Goal: Information Seeking & Learning: Learn about a topic

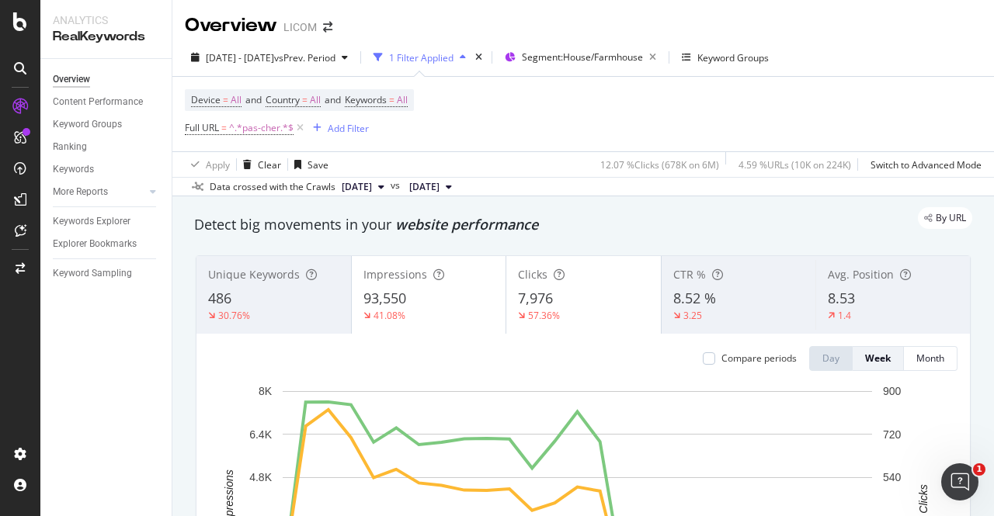
click at [297, 131] on icon at bounding box center [299, 128] width 13 height 16
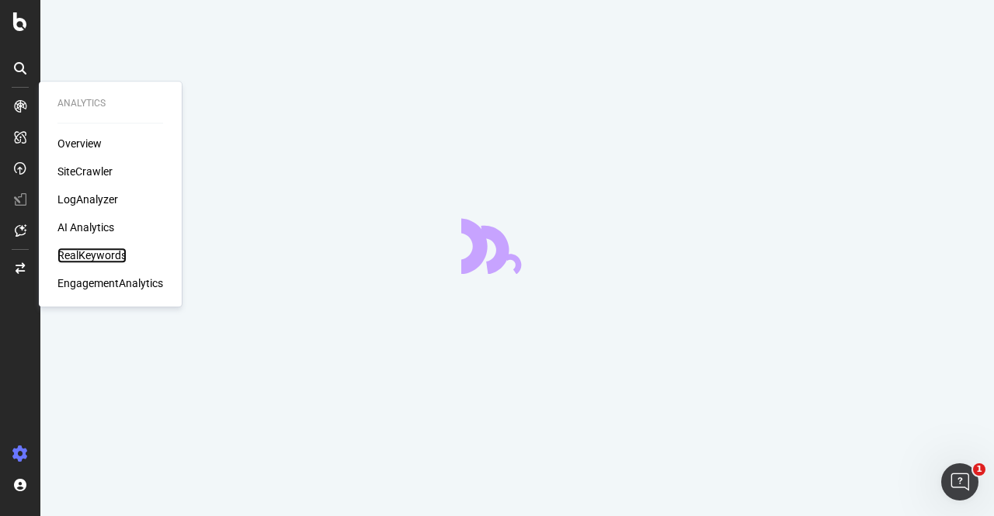
click at [80, 250] on div "RealKeywords" at bounding box center [91, 256] width 69 height 16
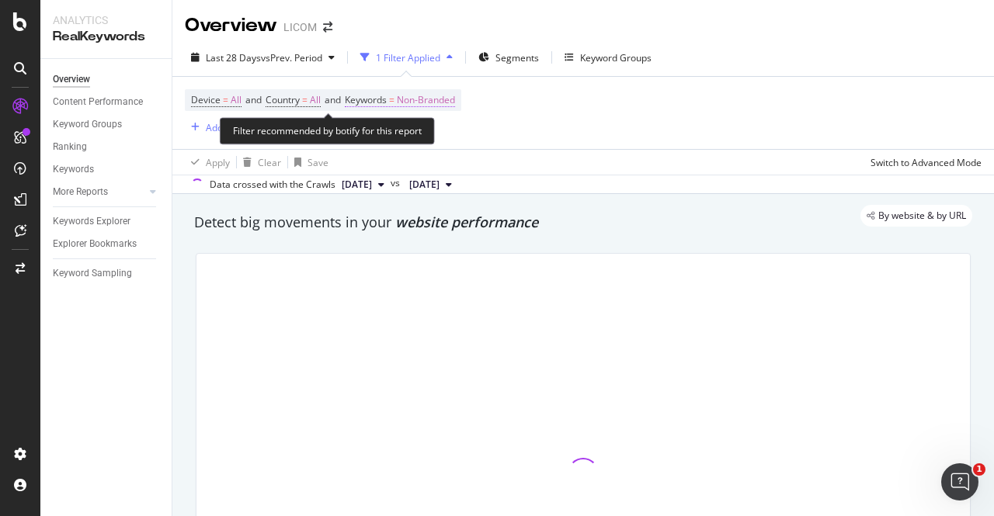
click at [441, 98] on span "Non-Branded" at bounding box center [426, 100] width 58 height 22
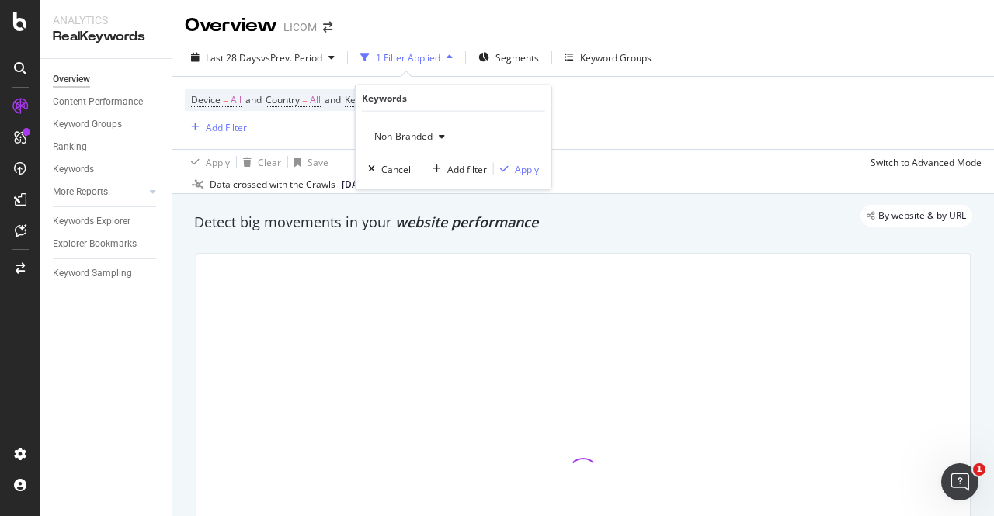
click at [435, 133] on div "button" at bounding box center [441, 136] width 19 height 9
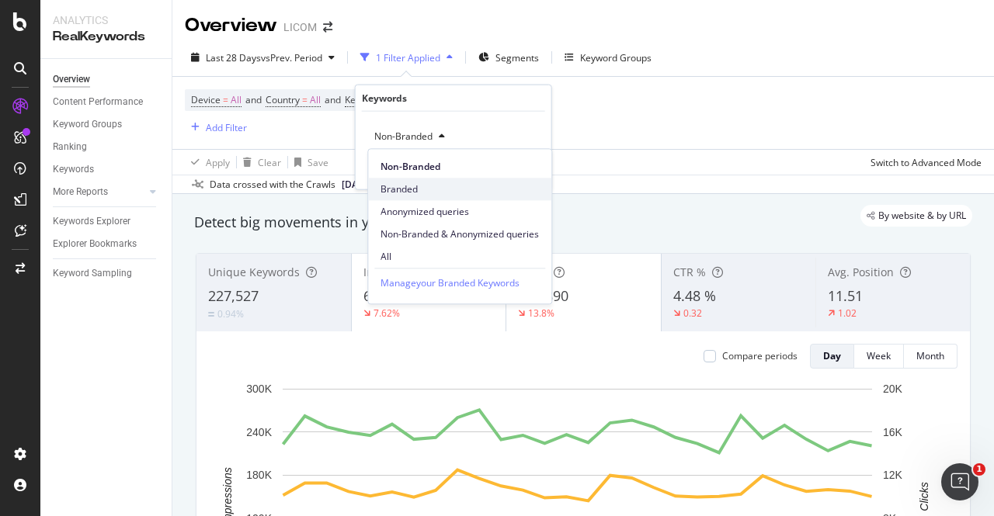
click at [432, 186] on span "Branded" at bounding box center [459, 189] width 158 height 14
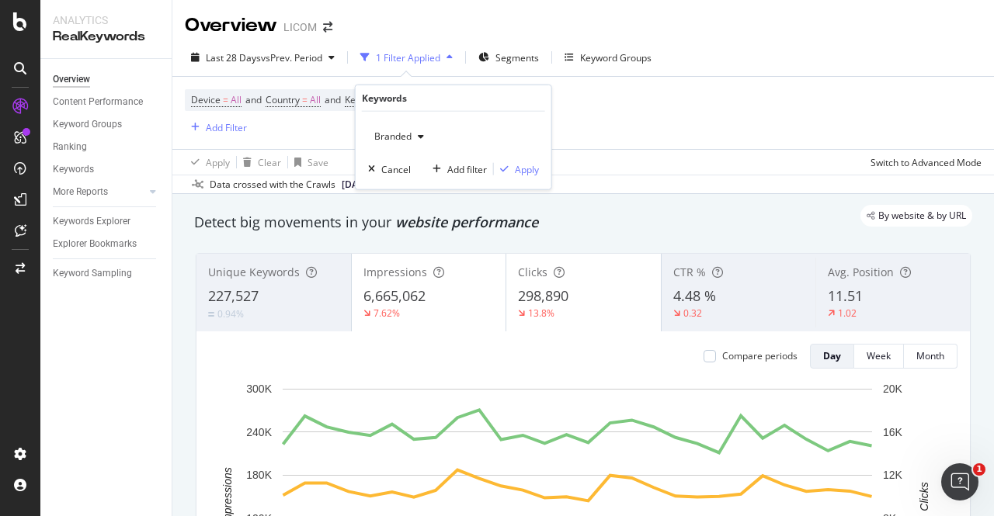
click at [408, 137] on span "Branded" at bounding box center [389, 136] width 43 height 13
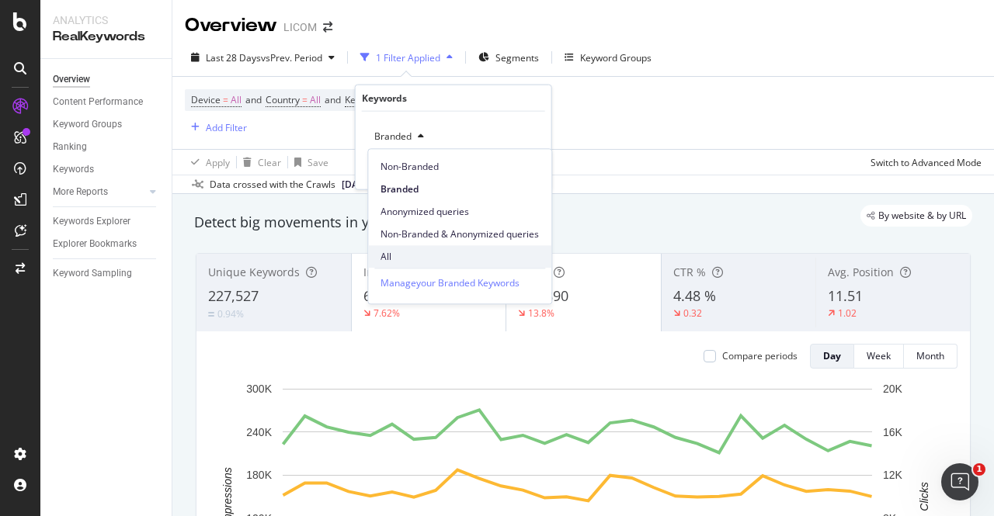
click at [435, 255] on span "All" at bounding box center [459, 257] width 158 height 14
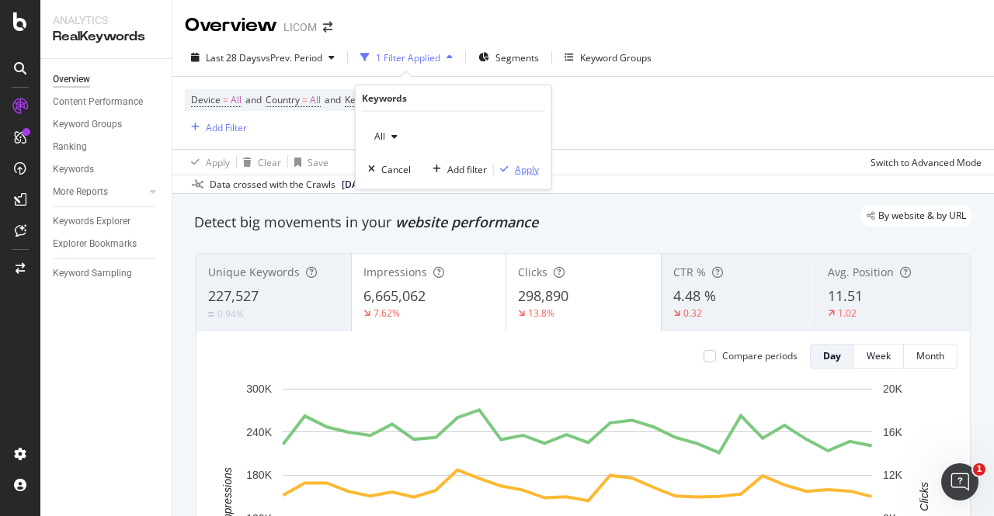
click at [528, 167] on div "Apply" at bounding box center [527, 168] width 24 height 13
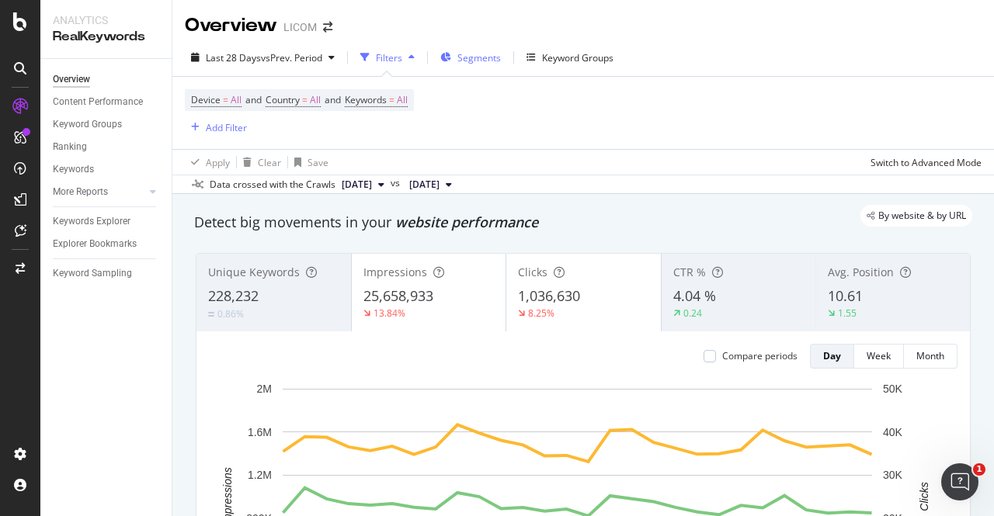
click at [484, 61] on span "Segments" at bounding box center [478, 57] width 43 height 13
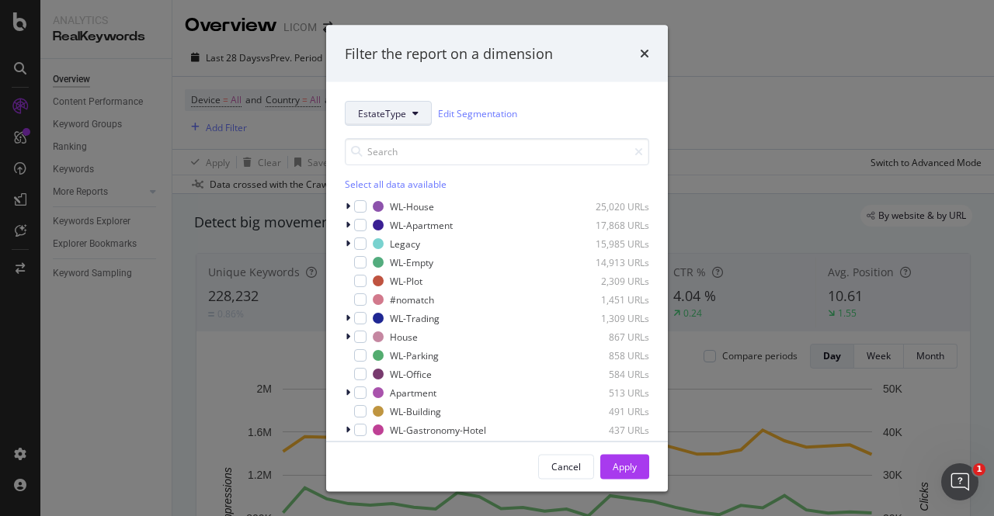
click at [373, 111] on span "EstateType" at bounding box center [382, 112] width 48 height 13
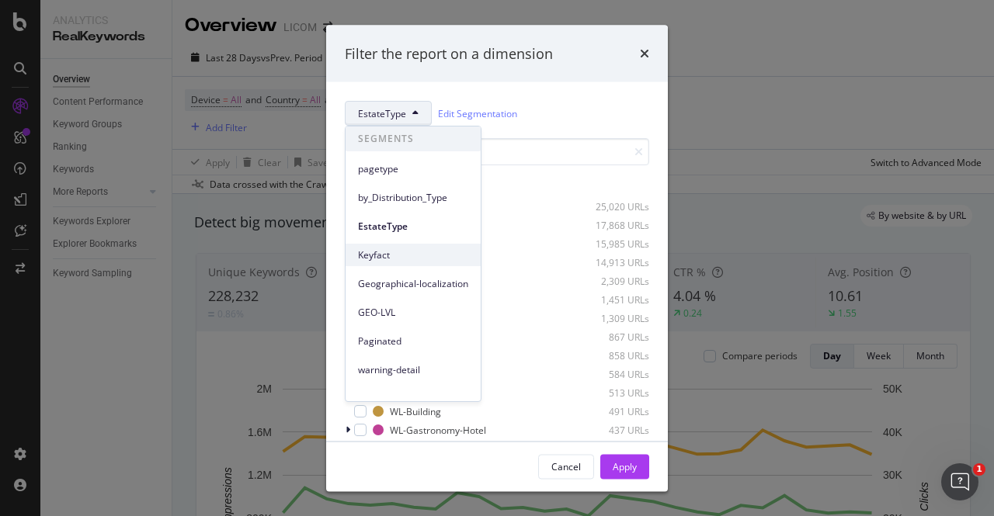
click at [383, 262] on div "Keyfact" at bounding box center [412, 255] width 135 height 23
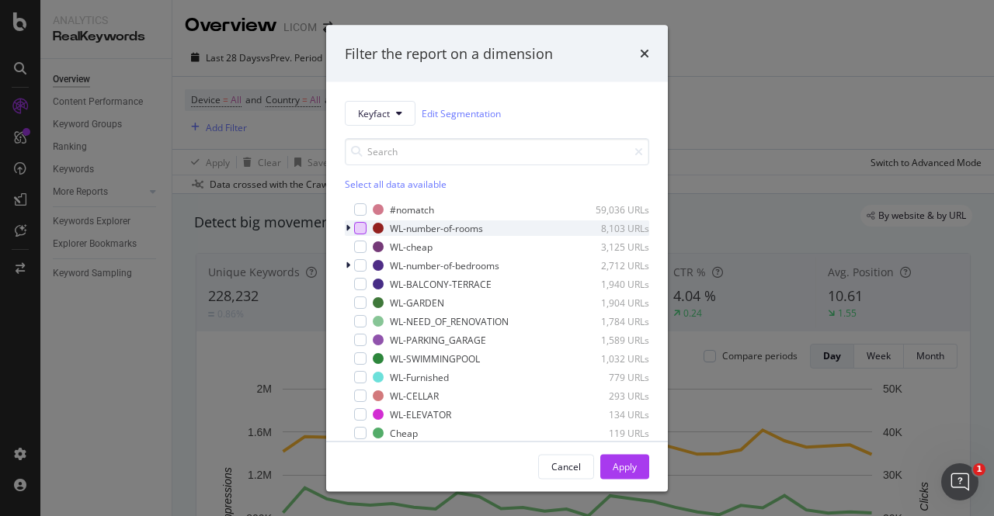
click at [361, 231] on div "modal" at bounding box center [360, 228] width 12 height 12
click at [630, 460] on div "Apply" at bounding box center [625, 466] width 24 height 13
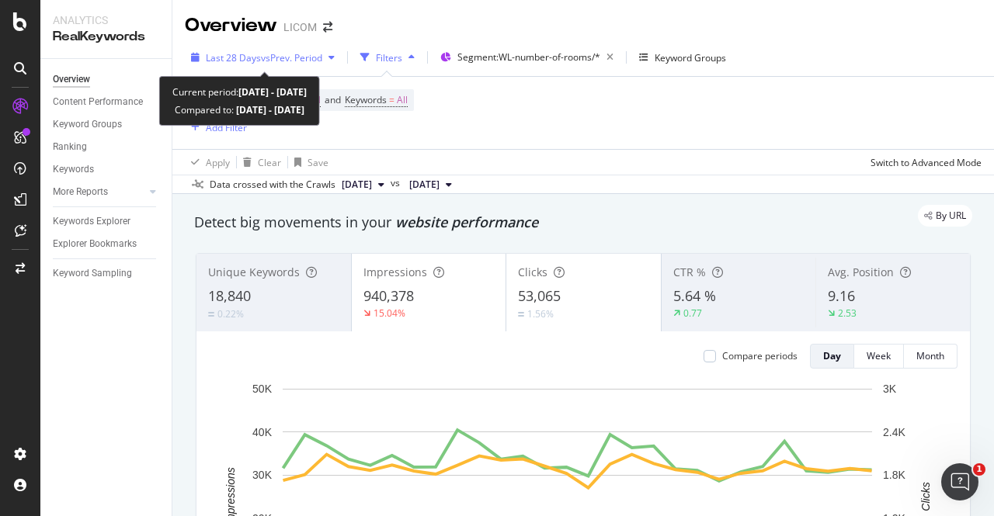
click at [286, 56] on span "vs Prev. Period" at bounding box center [291, 57] width 61 height 13
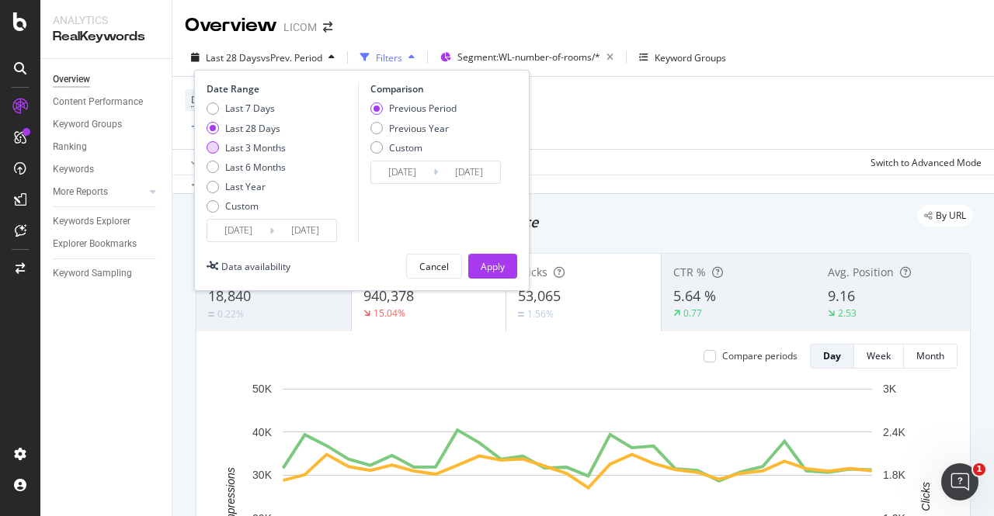
click at [243, 148] on div "Last 3 Months" at bounding box center [255, 147] width 61 height 13
type input "2025/07/11"
type input "2025/04/10"
type input "2025/07/10"
click at [506, 260] on button "Apply" at bounding box center [492, 266] width 49 height 25
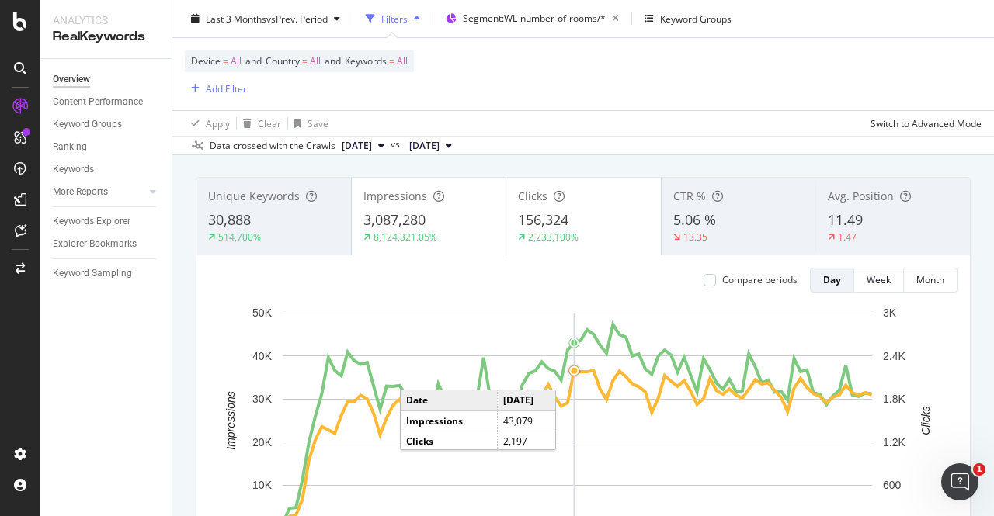
scroll to position [78, 0]
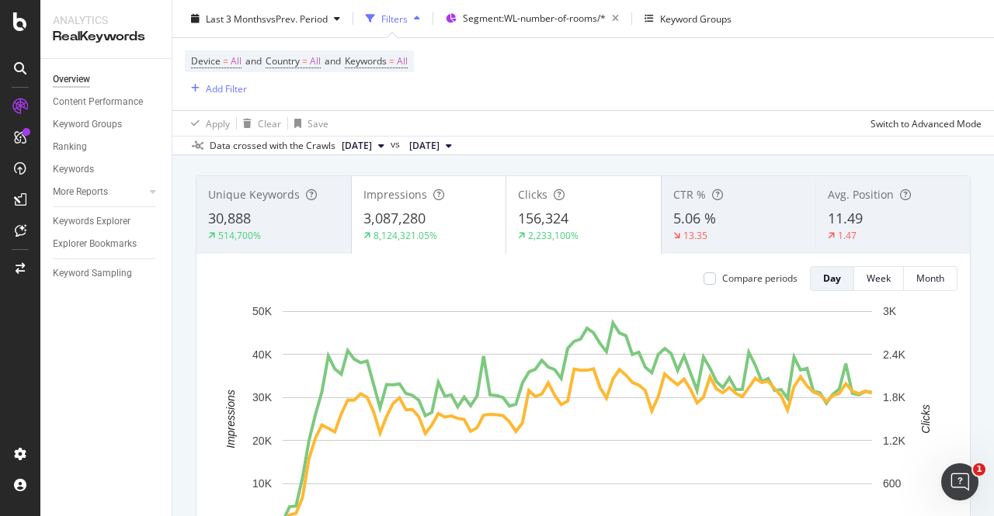
click at [401, 215] on span "3,087,280" at bounding box center [394, 218] width 62 height 19
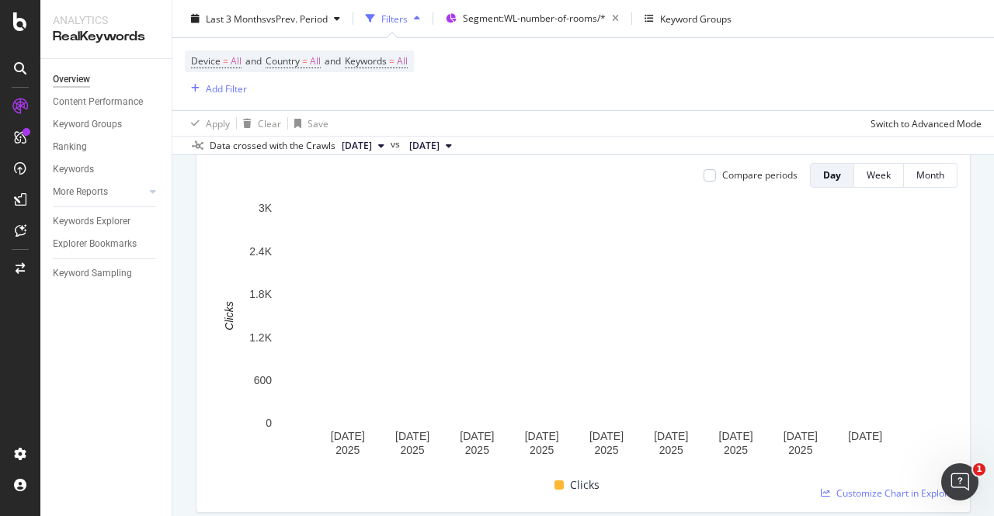
scroll to position [0, 0]
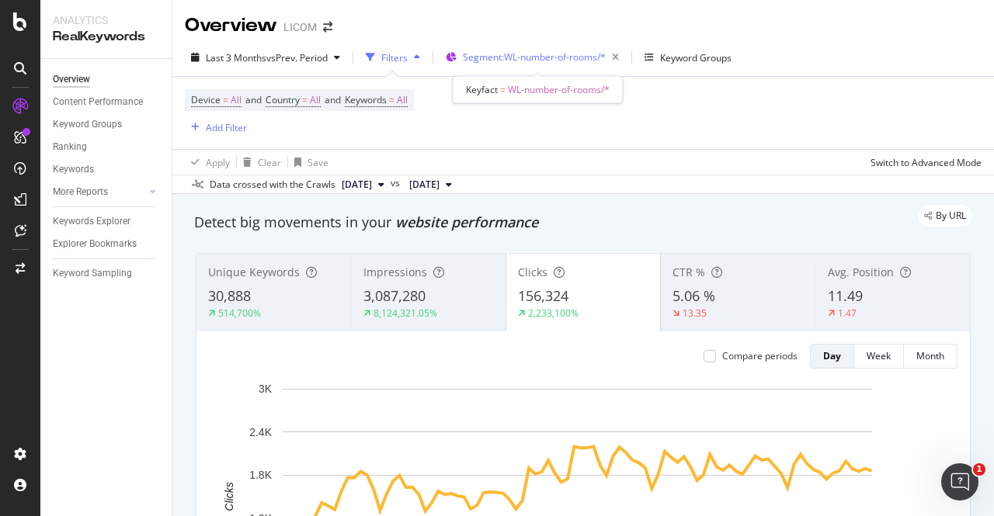
click at [554, 61] on span "Segment: WL-number-of-rooms/*" at bounding box center [534, 56] width 143 height 13
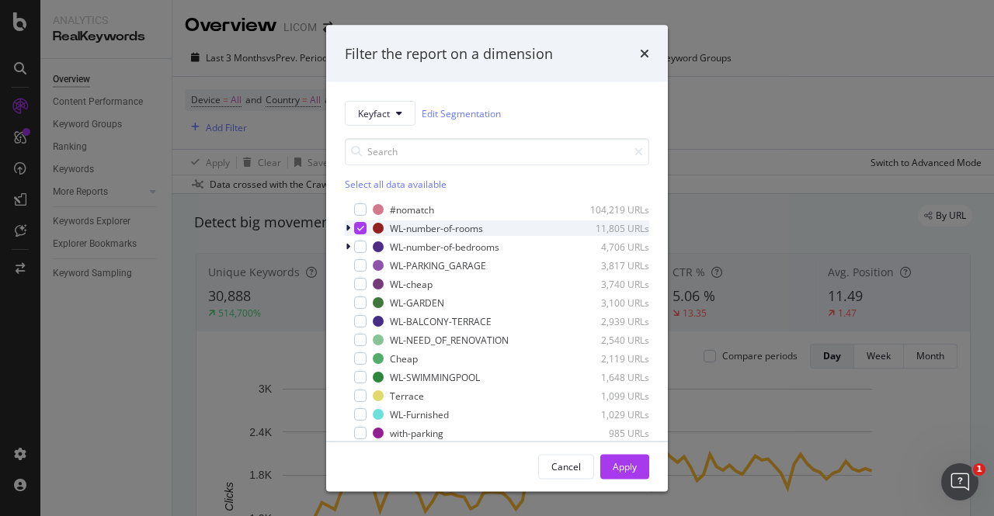
click at [348, 227] on icon "modal" at bounding box center [347, 228] width 5 height 9
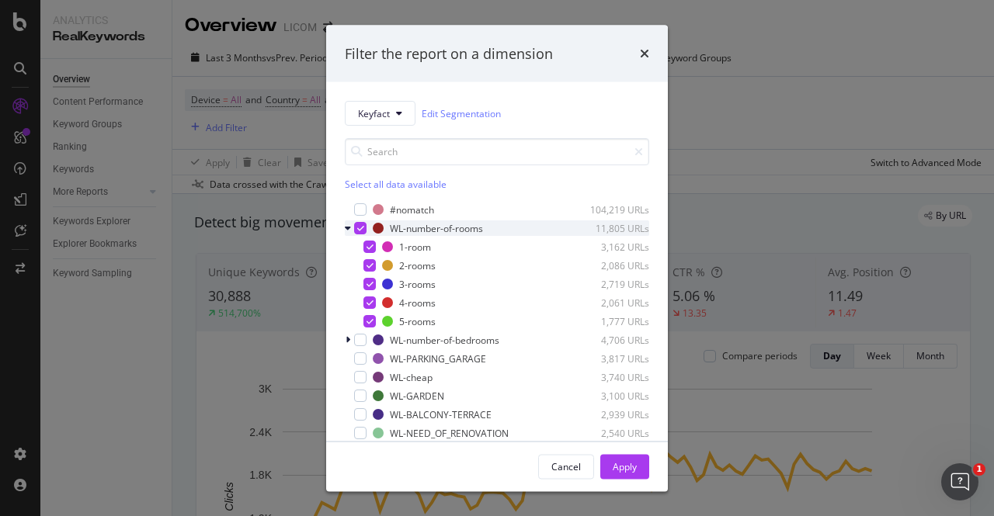
click at [357, 224] on icon "modal" at bounding box center [360, 228] width 7 height 8
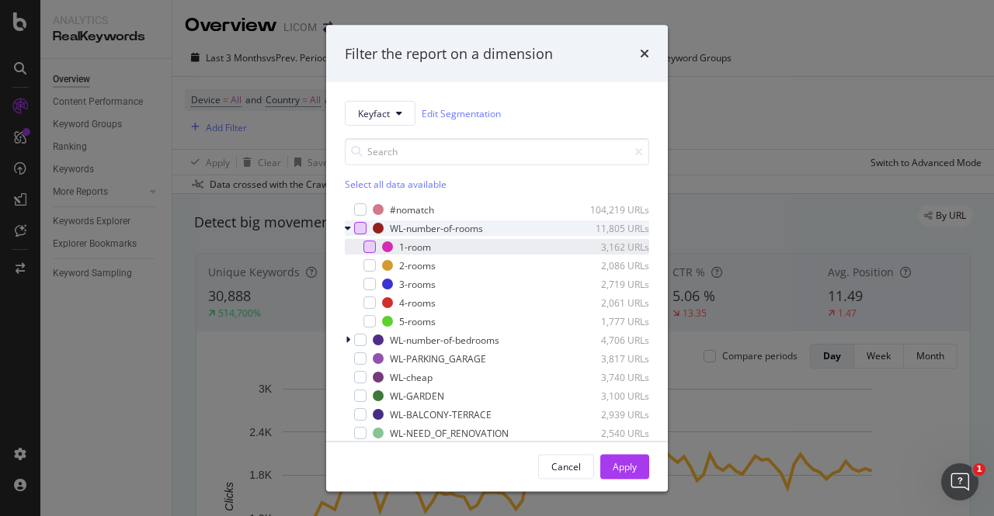
click at [368, 243] on div "modal" at bounding box center [369, 247] width 12 height 12
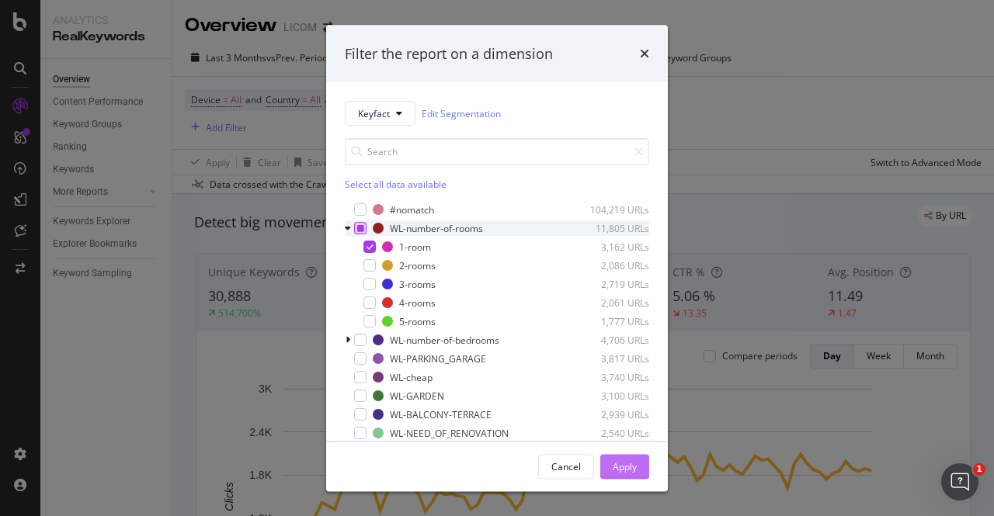
click at [636, 467] on div "Apply" at bounding box center [625, 466] width 24 height 13
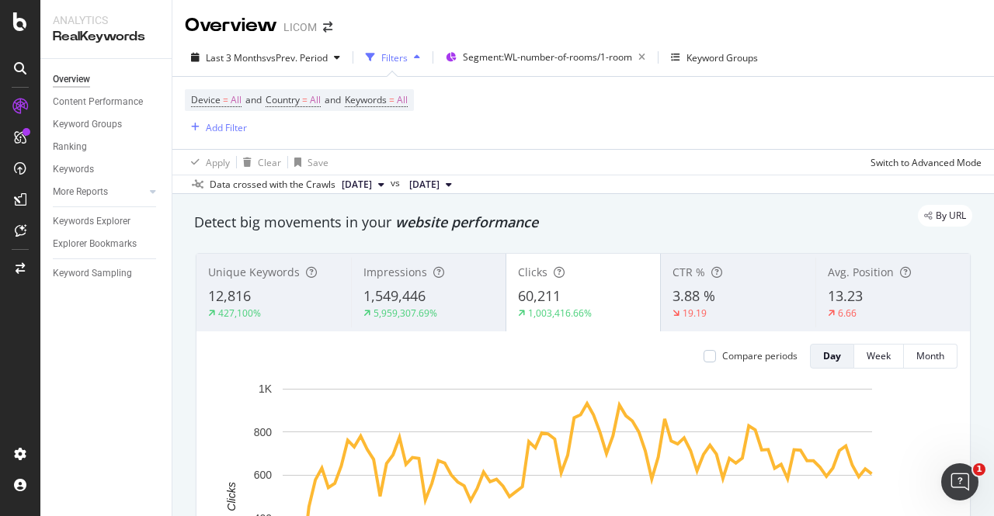
scroll to position [97, 0]
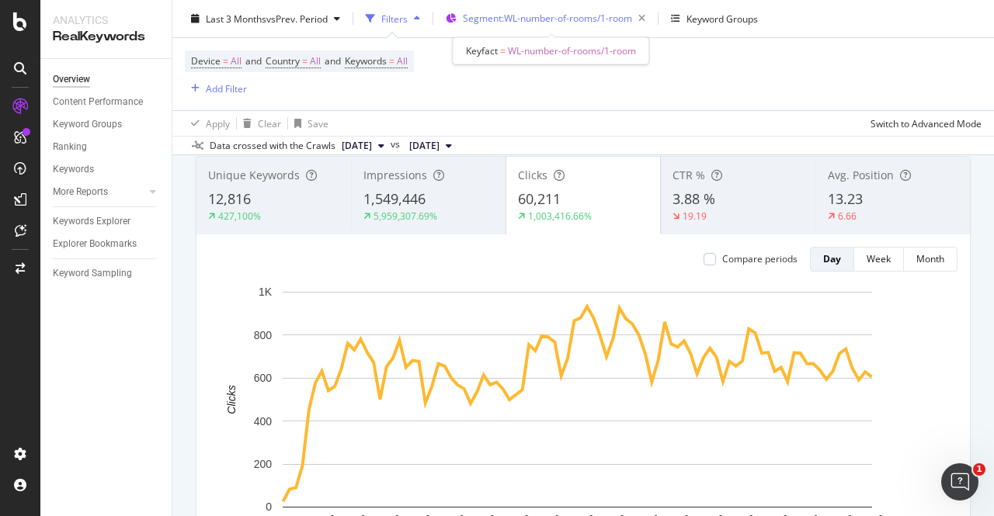
click at [567, 20] on span "Segment: WL-number-of-rooms/1-room" at bounding box center [547, 18] width 169 height 13
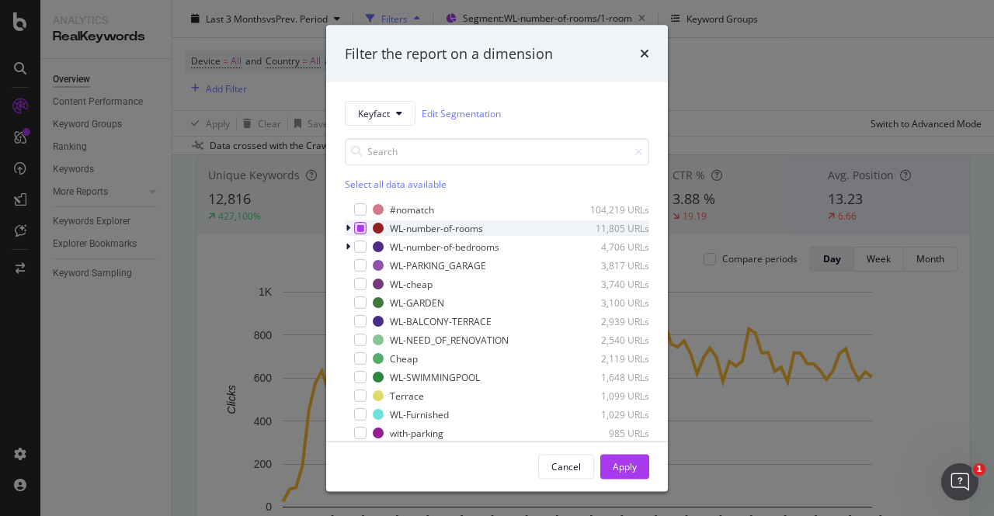
click at [361, 229] on icon "modal" at bounding box center [360, 228] width 7 height 8
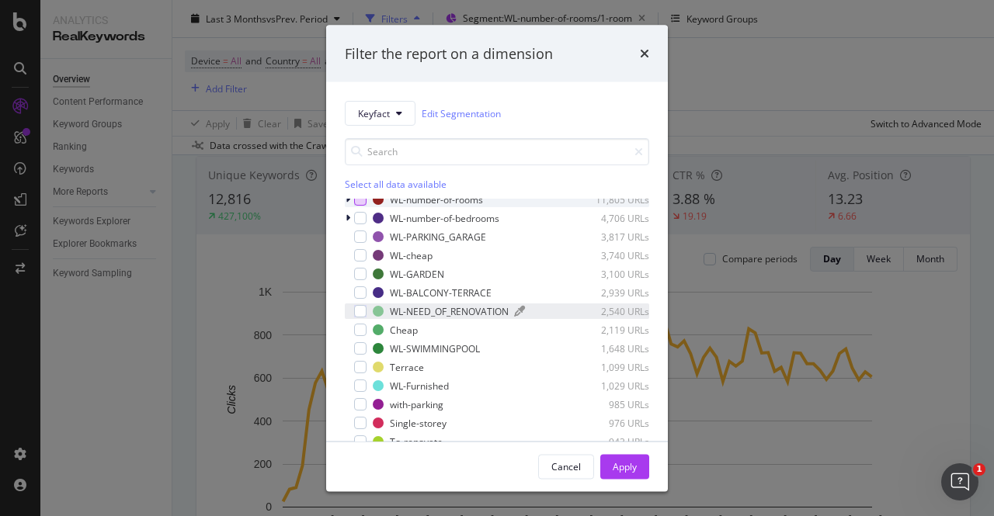
scroll to position [30, 0]
click at [359, 304] on div "modal" at bounding box center [360, 310] width 12 height 12
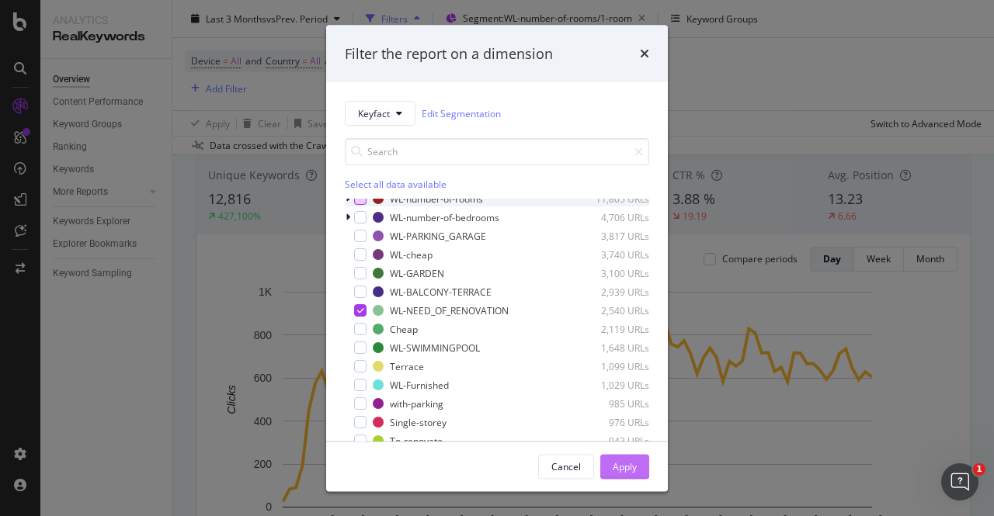
click at [644, 470] on button "Apply" at bounding box center [624, 466] width 49 height 25
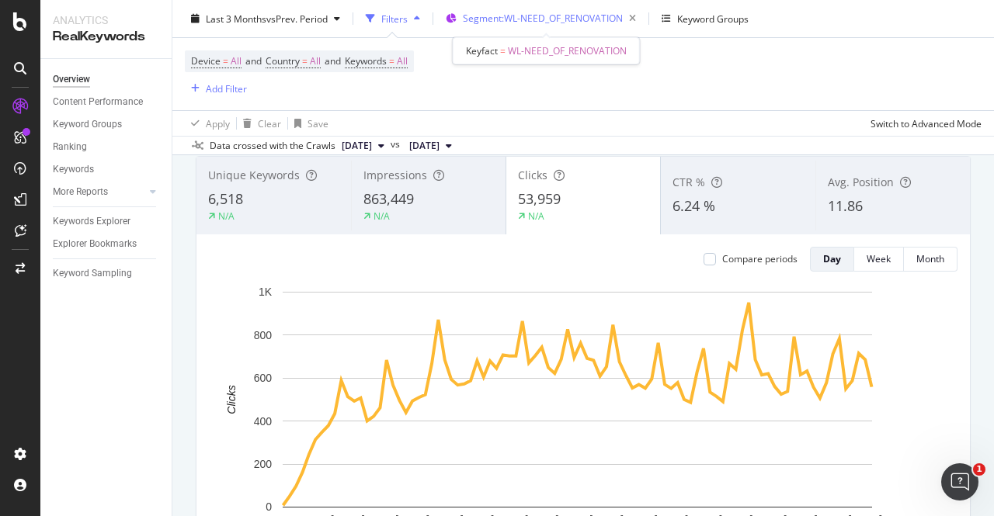
click at [562, 21] on span "Segment: WL-NEED_OF_RENOVATION" at bounding box center [543, 18] width 160 height 13
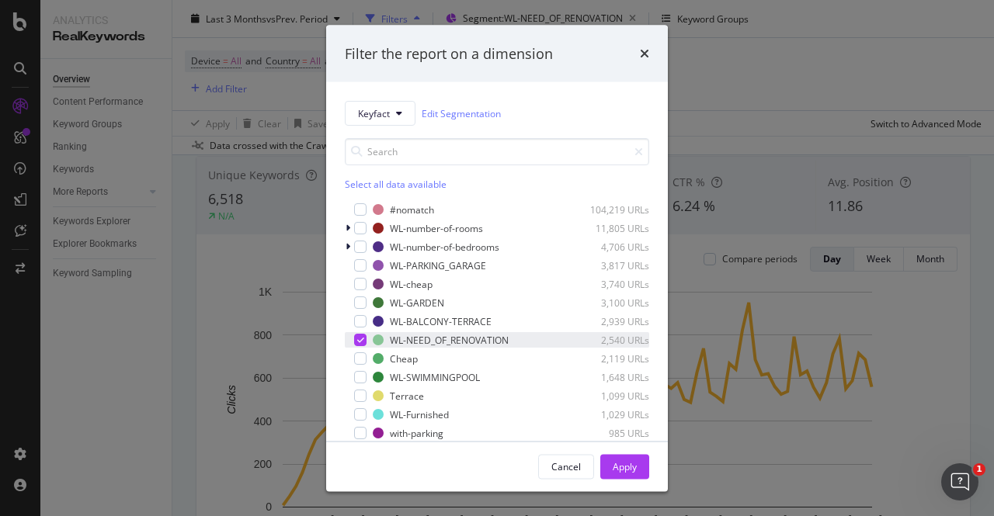
click at [356, 341] on div "modal" at bounding box center [360, 340] width 12 height 12
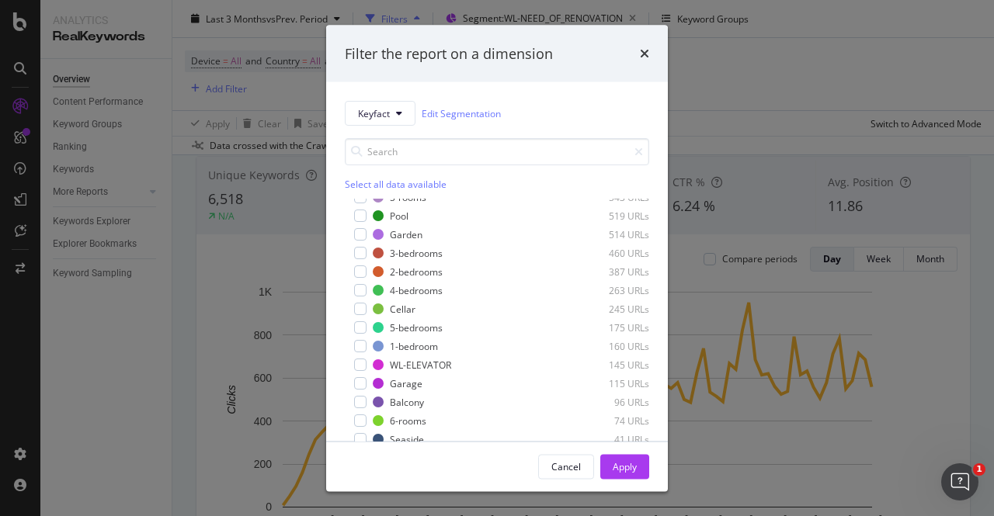
scroll to position [61, 0]
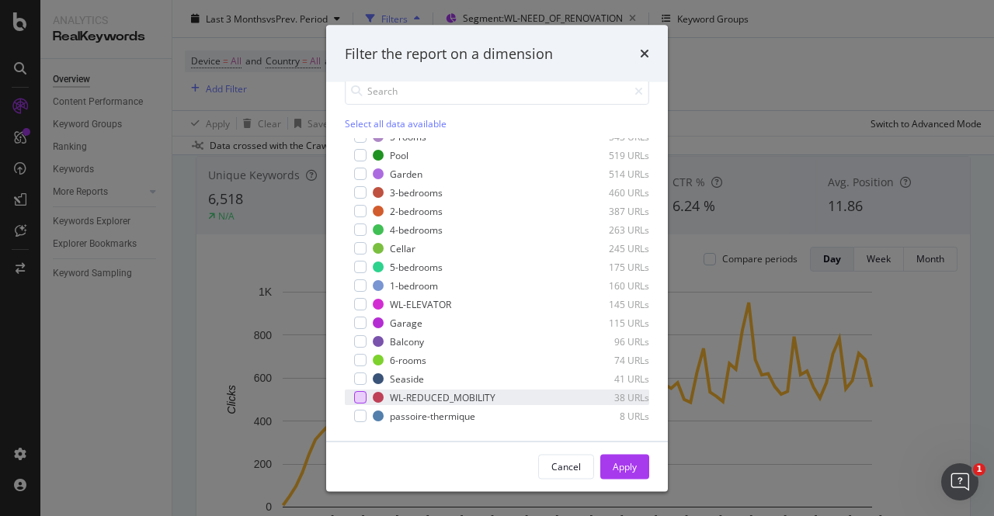
click at [365, 392] on div "modal" at bounding box center [360, 397] width 12 height 12
click at [636, 466] on div "Apply" at bounding box center [625, 466] width 24 height 13
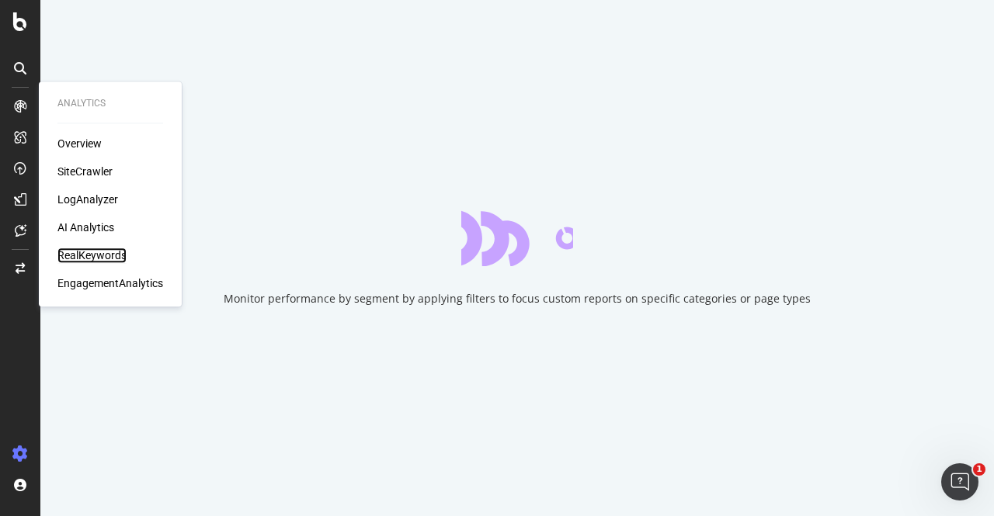
click at [106, 252] on div "RealKeywords" at bounding box center [91, 256] width 69 height 16
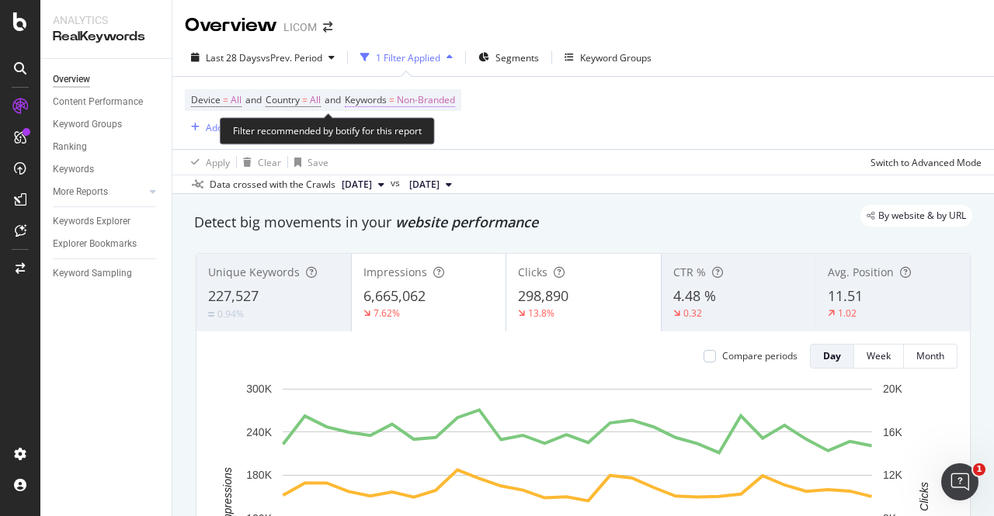
click at [424, 95] on span "Non-Branded" at bounding box center [426, 100] width 58 height 22
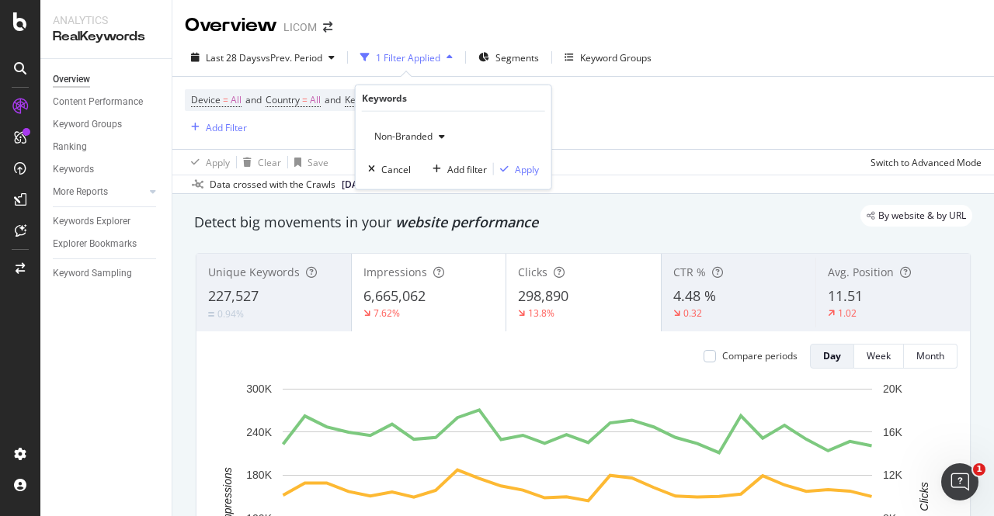
click at [432, 137] on span "Non-Branded" at bounding box center [400, 136] width 64 height 13
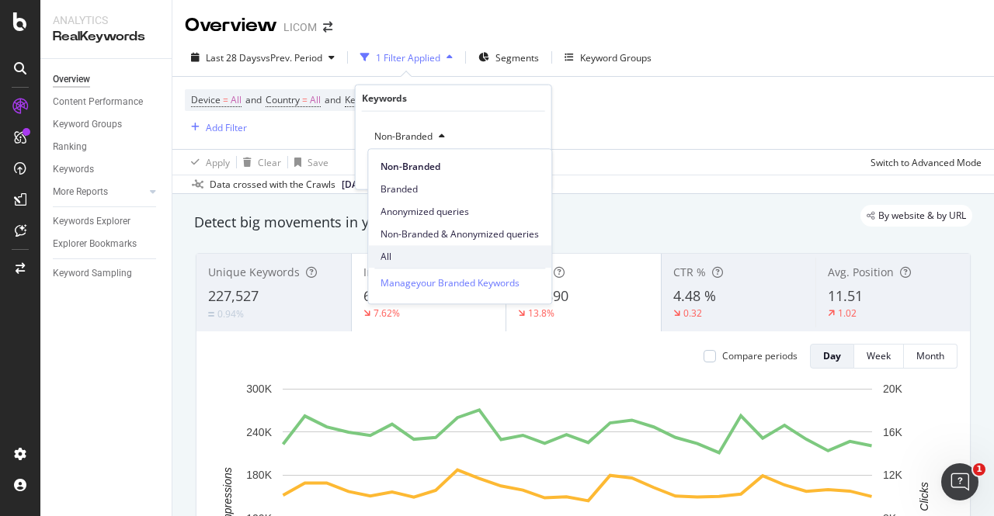
click at [419, 258] on span "All" at bounding box center [459, 257] width 158 height 14
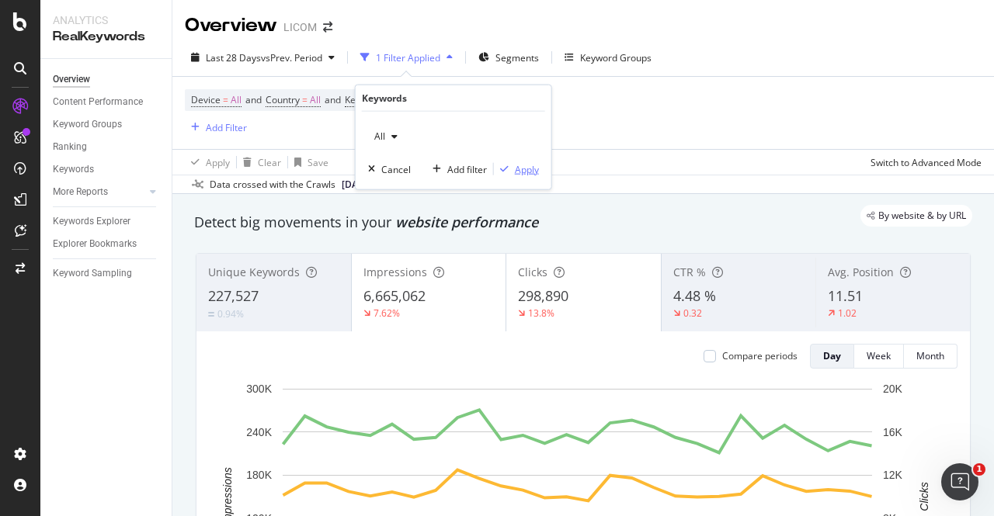
click at [536, 165] on div "Apply" at bounding box center [527, 168] width 24 height 13
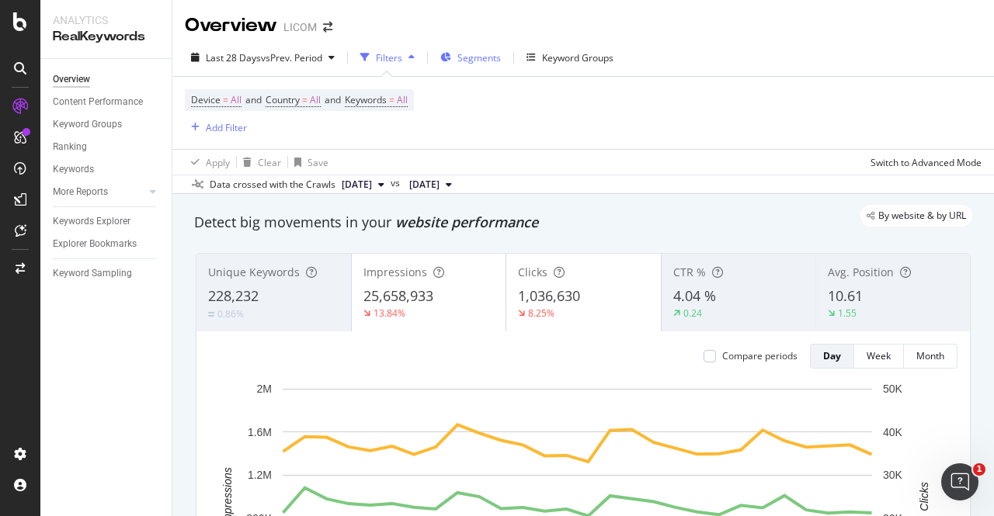
click at [475, 60] on span "Segments" at bounding box center [478, 57] width 43 height 13
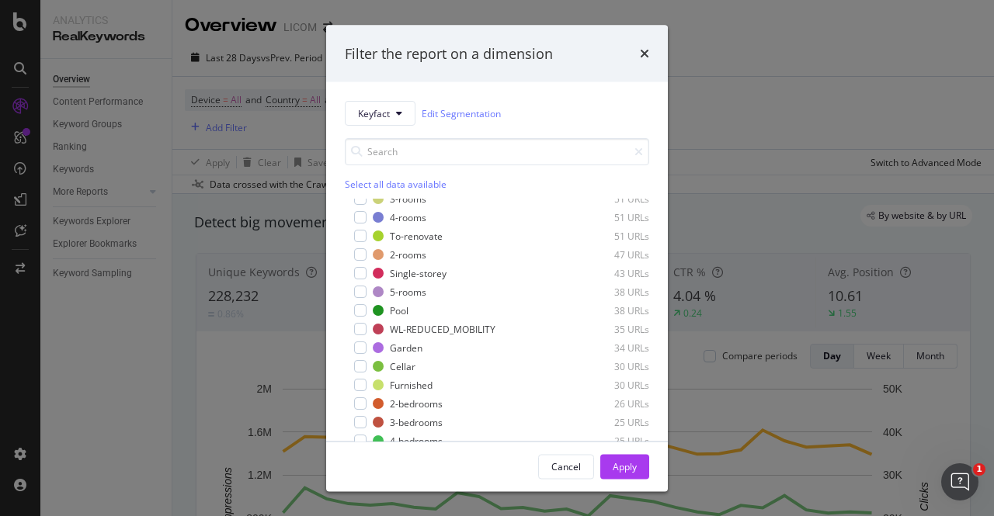
scroll to position [292, 0]
click at [646, 50] on icon "times" at bounding box center [644, 53] width 9 height 12
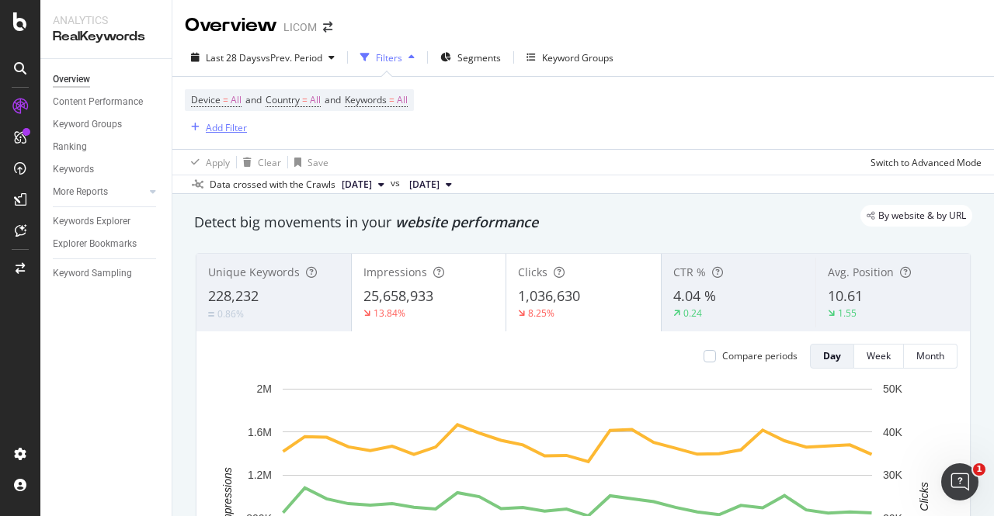
click at [210, 128] on div "Add Filter" at bounding box center [226, 127] width 41 height 13
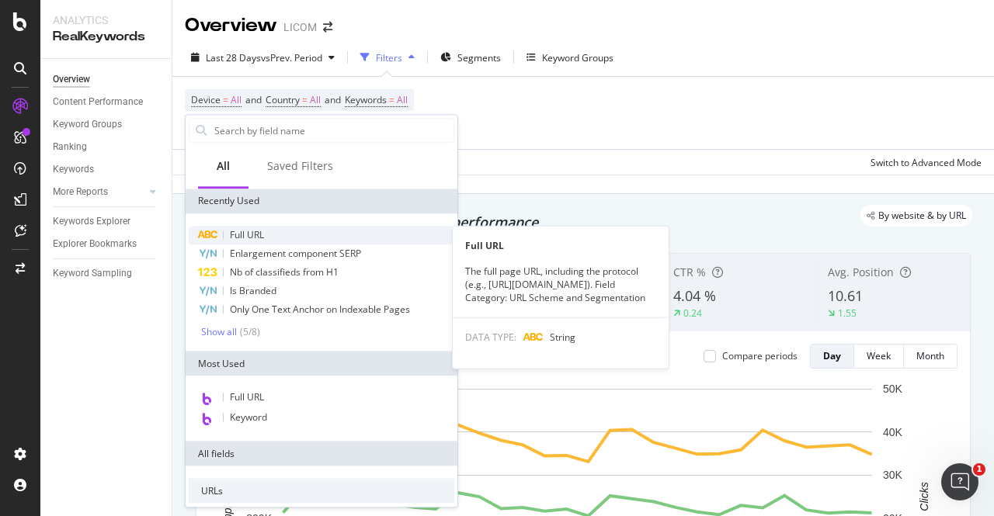
click at [242, 239] on span "Full URL" at bounding box center [247, 234] width 34 height 13
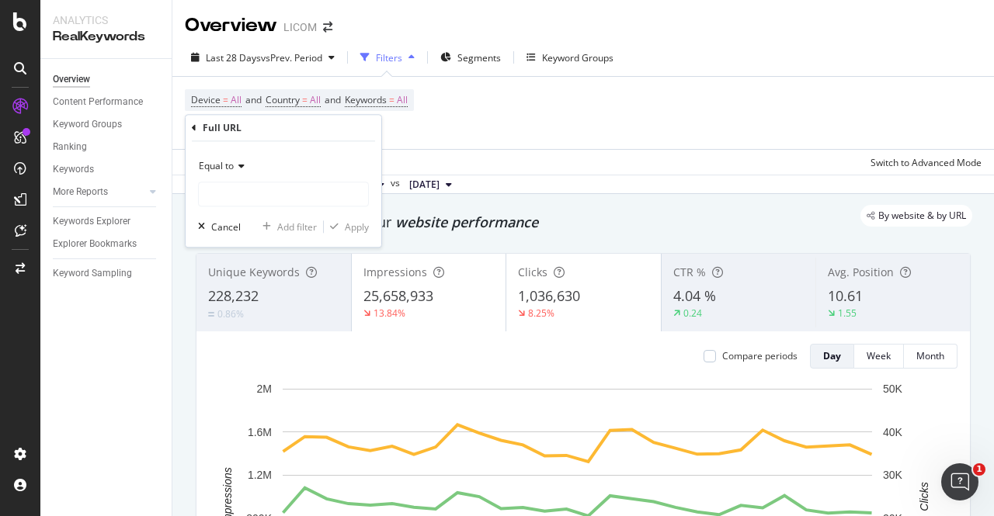
click at [225, 161] on span "Equal to" at bounding box center [216, 165] width 35 height 13
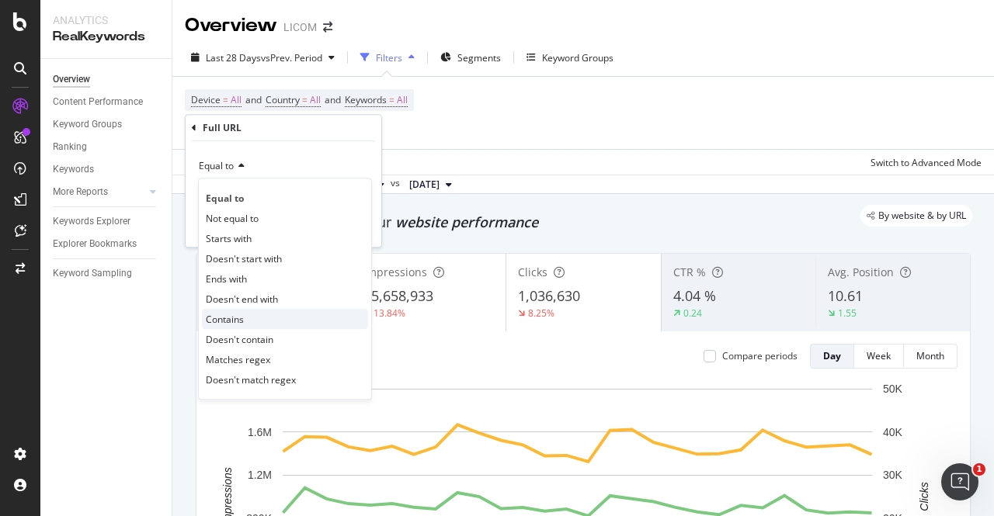
click at [230, 315] on span "Contains" at bounding box center [225, 319] width 38 height 13
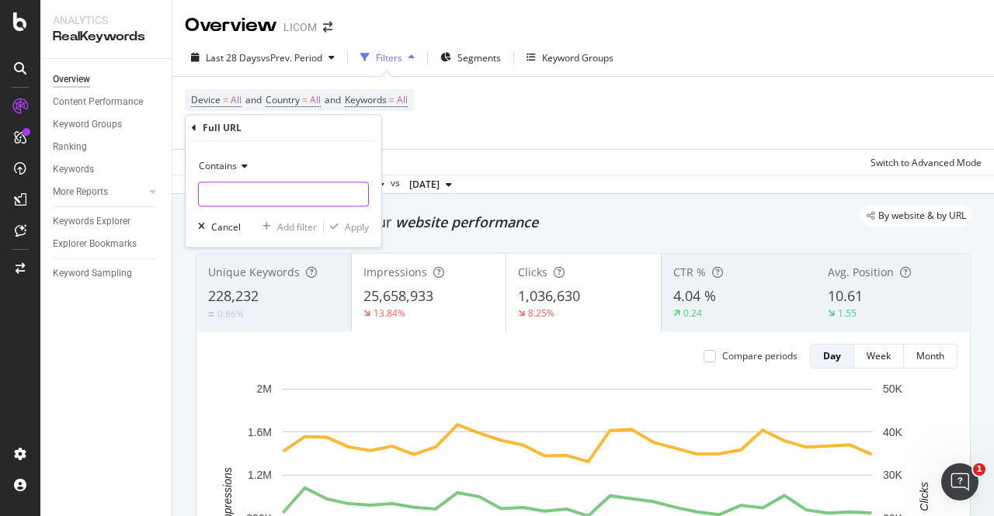
click at [245, 203] on input "text" at bounding box center [283, 194] width 169 height 25
type input "L"
type input "/luxe/"
click at [343, 228] on div "button" at bounding box center [334, 226] width 21 height 9
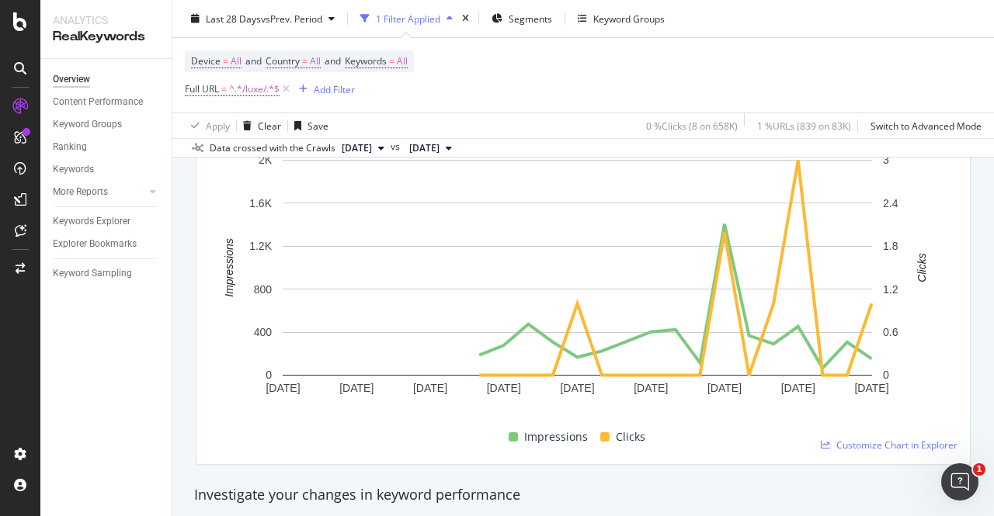
scroll to position [234, 0]
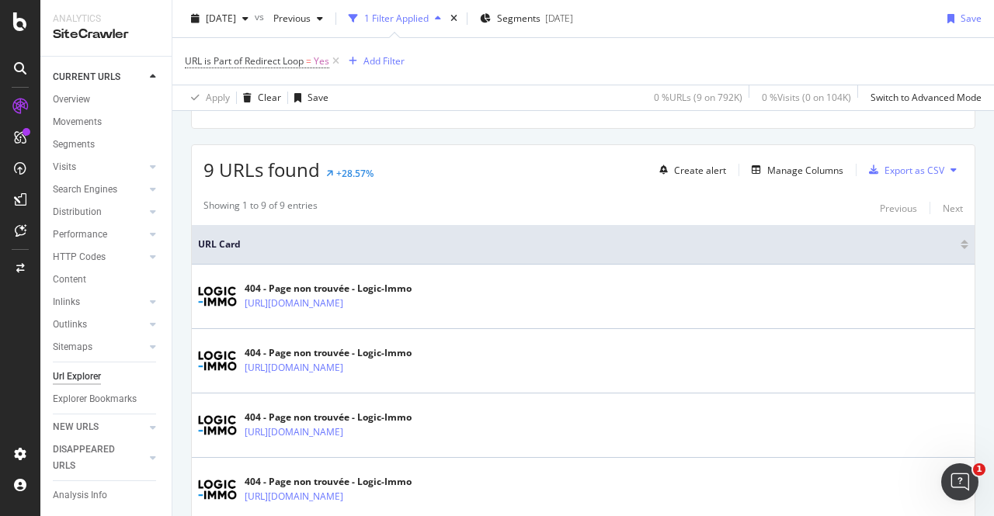
scroll to position [470, 0]
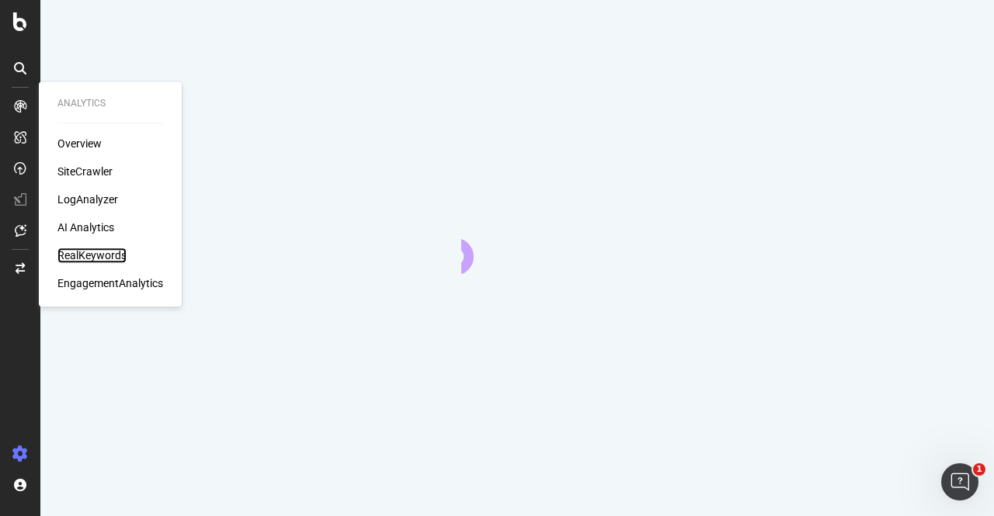
click at [89, 252] on div "RealKeywords" at bounding box center [91, 256] width 69 height 16
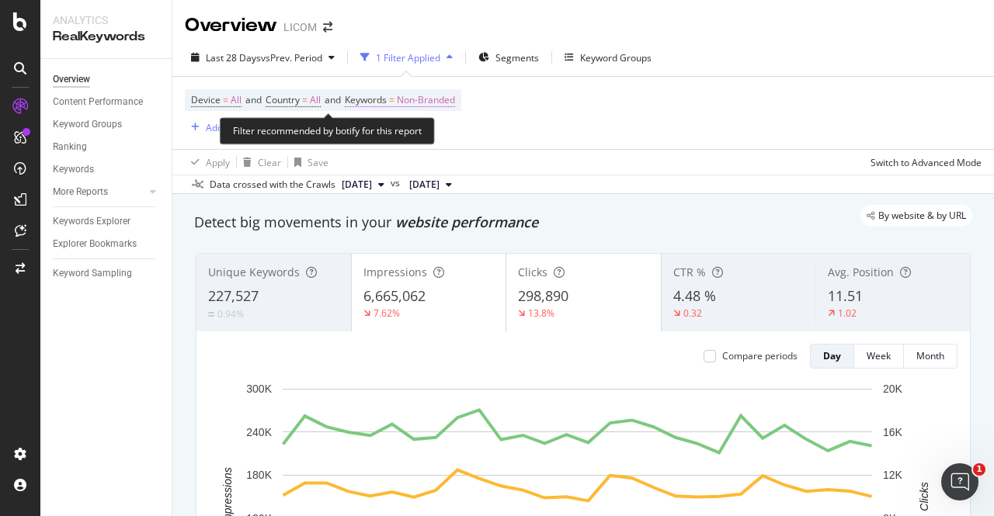
click at [439, 106] on span "Non-Branded" at bounding box center [426, 100] width 58 height 22
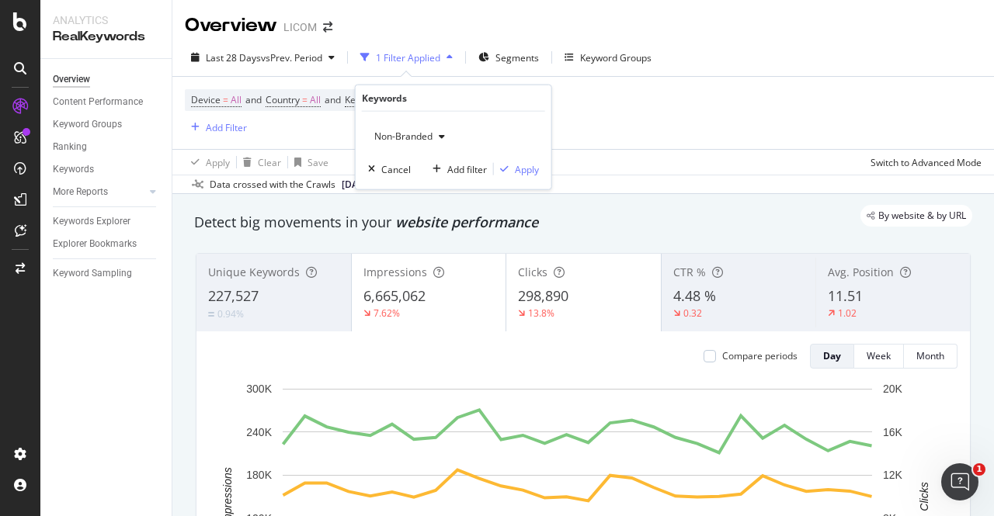
click at [405, 135] on span "Non-Branded" at bounding box center [400, 136] width 64 height 13
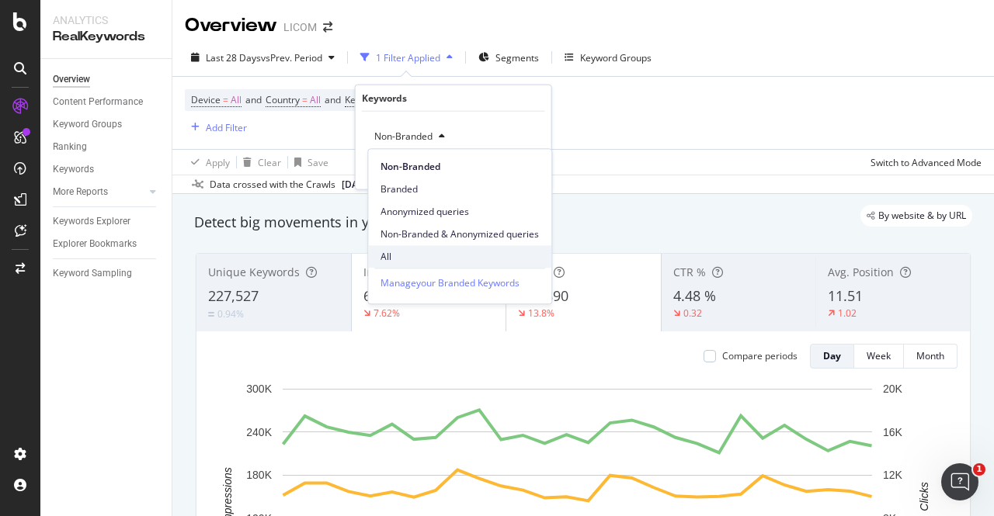
click at [390, 247] on div "All" at bounding box center [459, 256] width 183 height 23
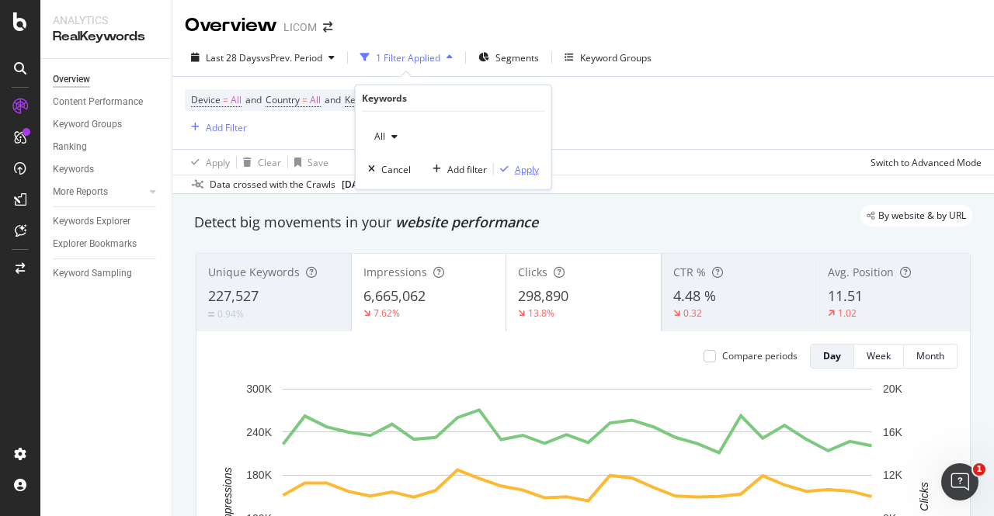
click at [529, 165] on div "Apply" at bounding box center [527, 168] width 24 height 13
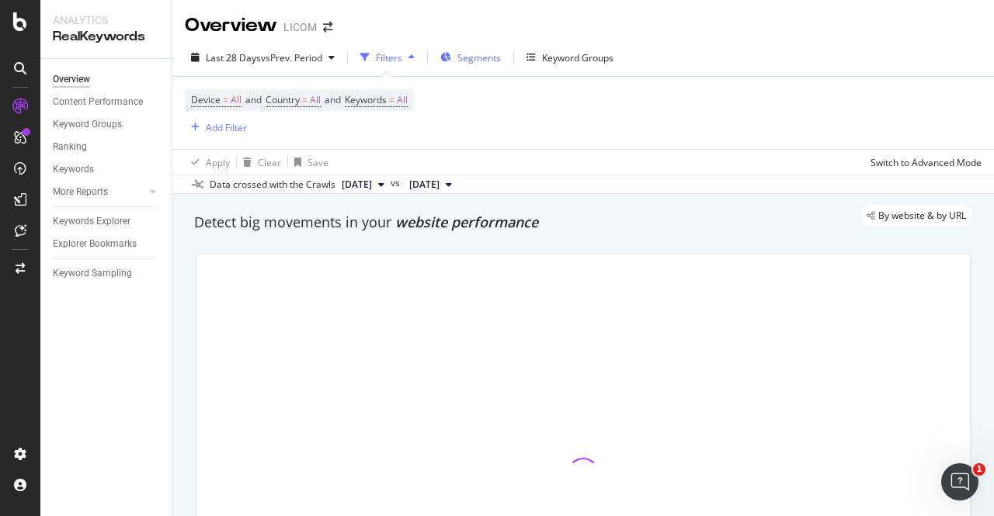
click at [485, 47] on div "Segments" at bounding box center [470, 57] width 61 height 23
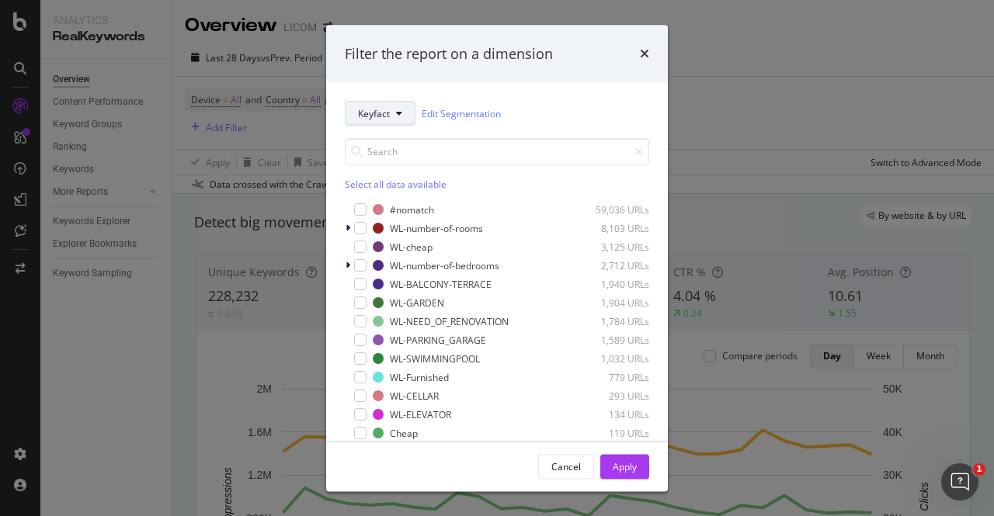
click at [390, 116] on button "Keyfact" at bounding box center [380, 113] width 71 height 25
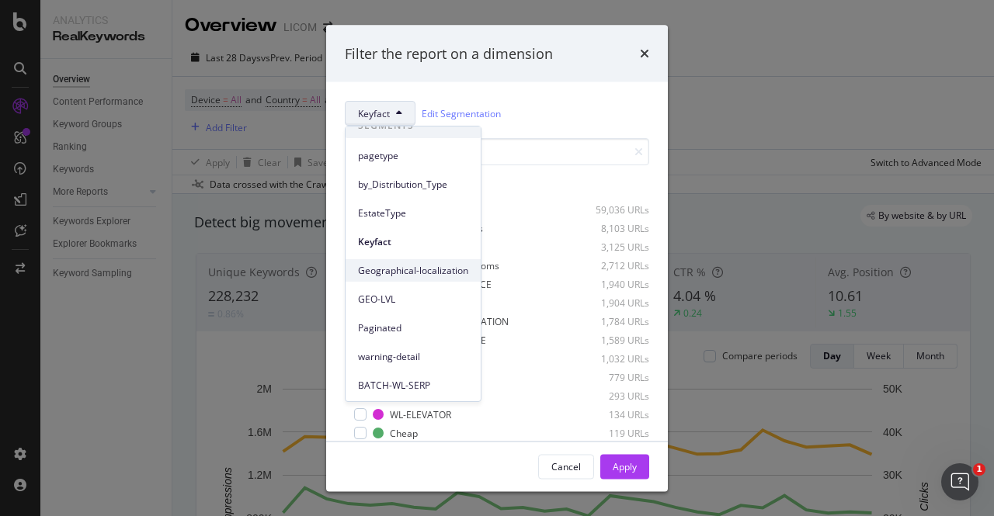
scroll to position [19, 0]
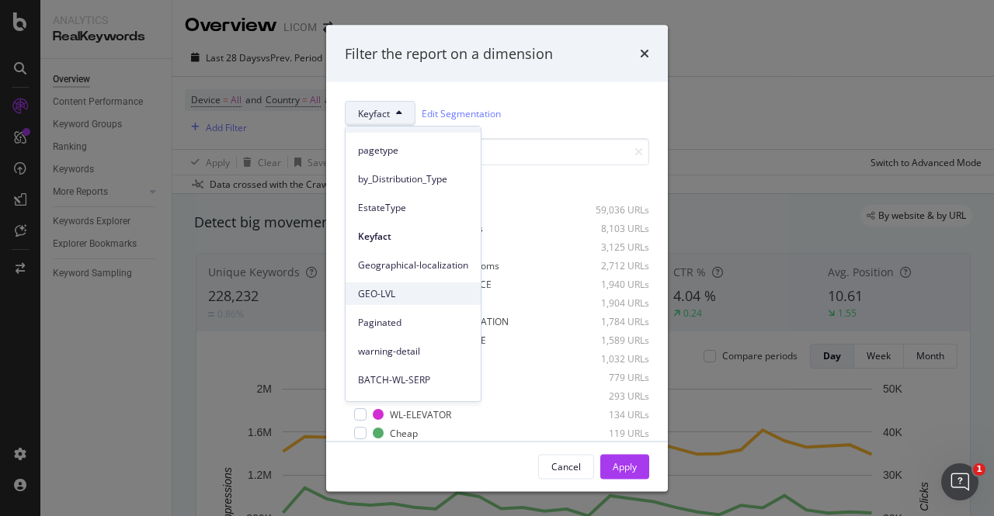
click at [373, 297] on span "GEO-LVL" at bounding box center [413, 294] width 110 height 14
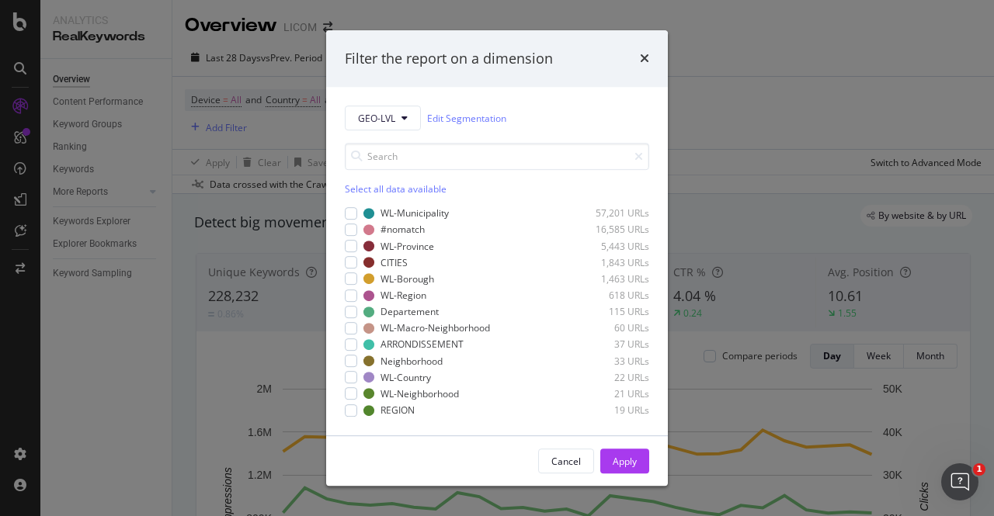
click at [351, 386] on div "WL-Municipality 57,201 URLs #nomatch 16,585 URLs WL-Province 5,443 URLs CITIES …" at bounding box center [497, 312] width 304 height 210
click at [355, 394] on div "modal" at bounding box center [351, 394] width 12 height 12
click at [625, 464] on div "Apply" at bounding box center [625, 461] width 24 height 13
